Goal: Information Seeking & Learning: Learn about a topic

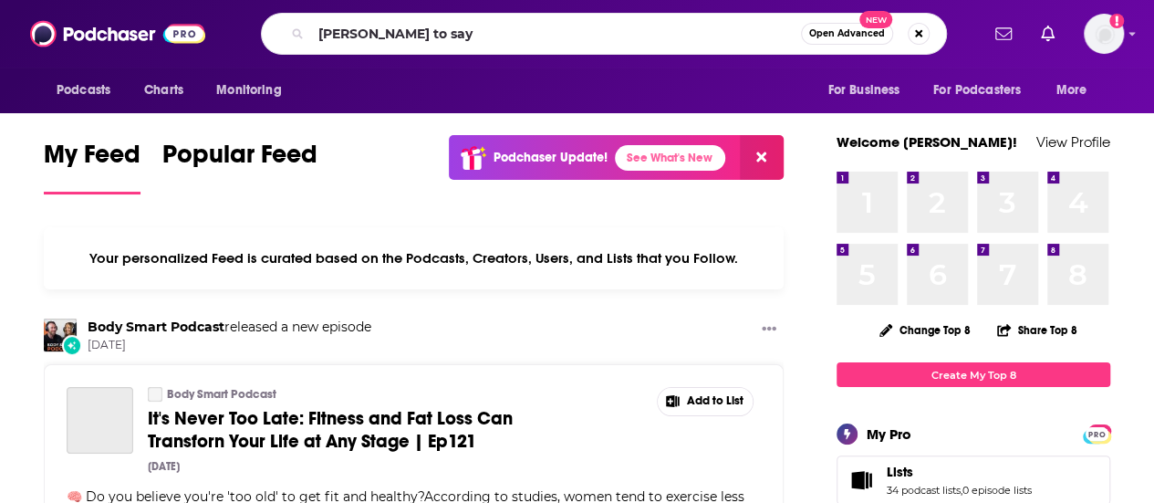
type input "[PERSON_NAME] to say"
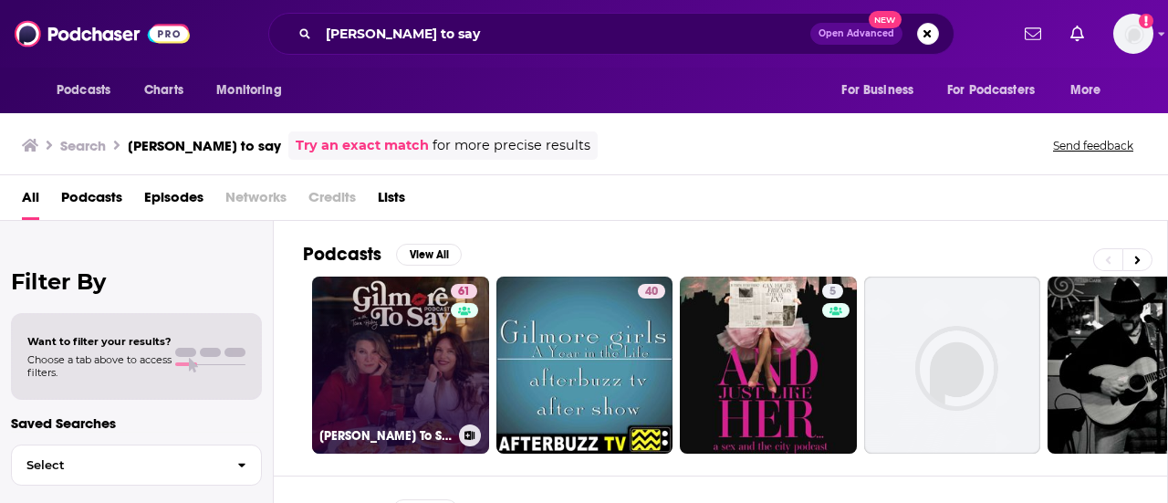
click at [394, 371] on link "61 [PERSON_NAME] To Say: A [PERSON_NAME] Podcast" at bounding box center [400, 364] width 177 height 177
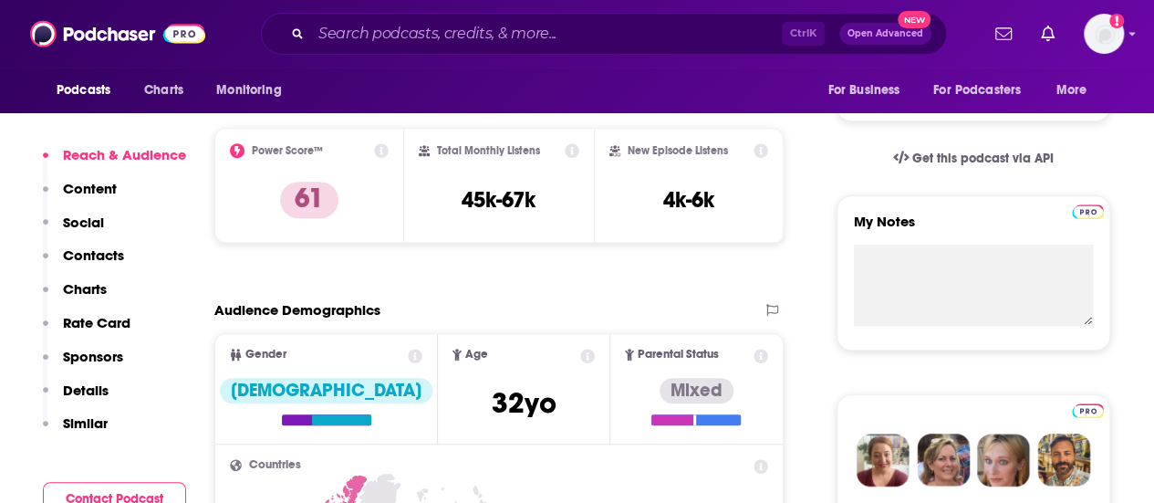
scroll to position [488, 0]
